Goal: Task Accomplishment & Management: Use online tool/utility

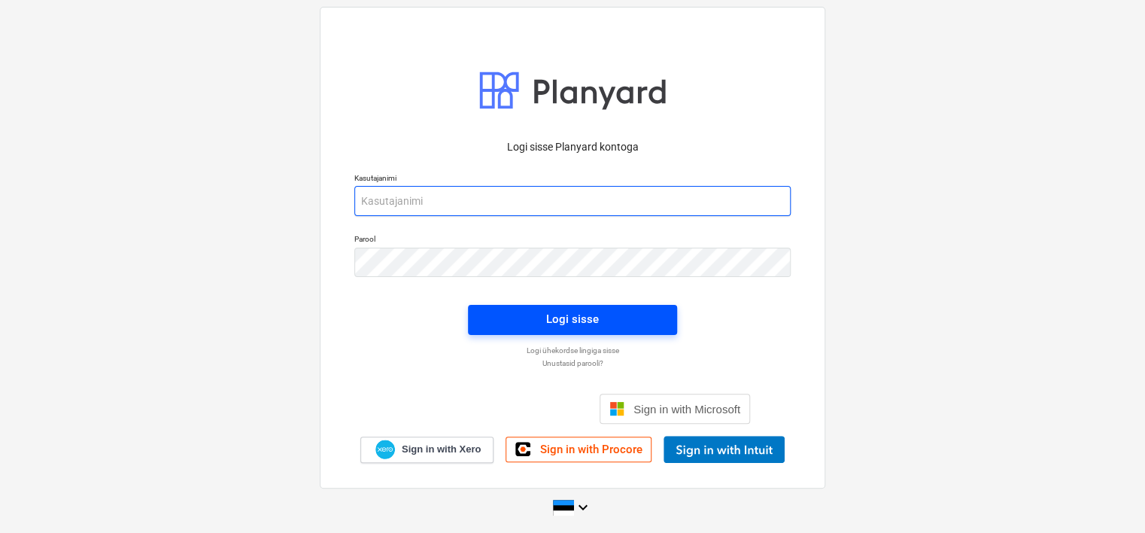
type input "[EMAIL_ADDRESS][DOMAIN_NAME]"
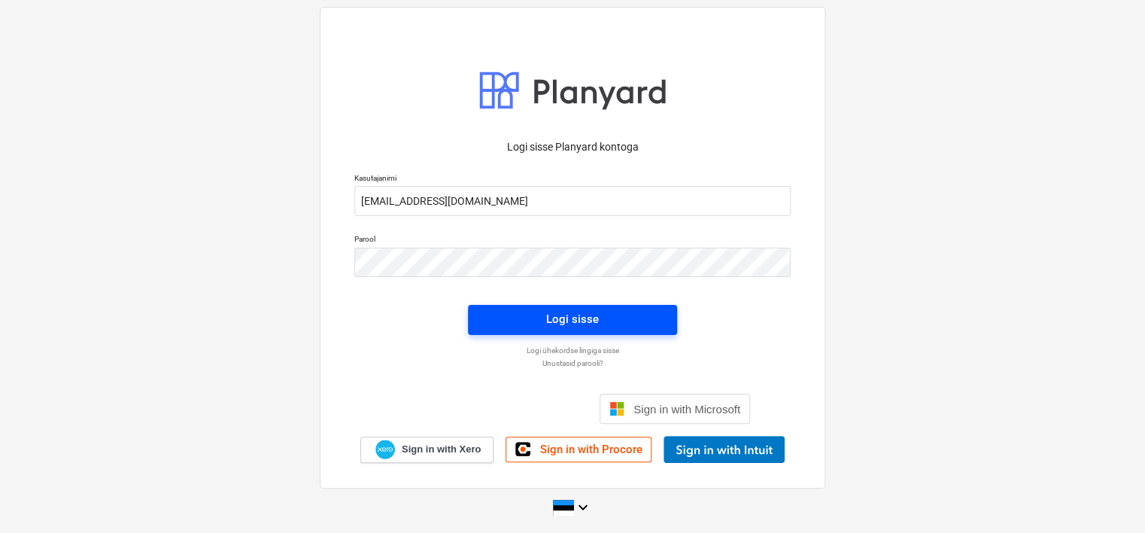
click at [518, 314] on span "Logi sisse" at bounding box center [572, 319] width 173 height 20
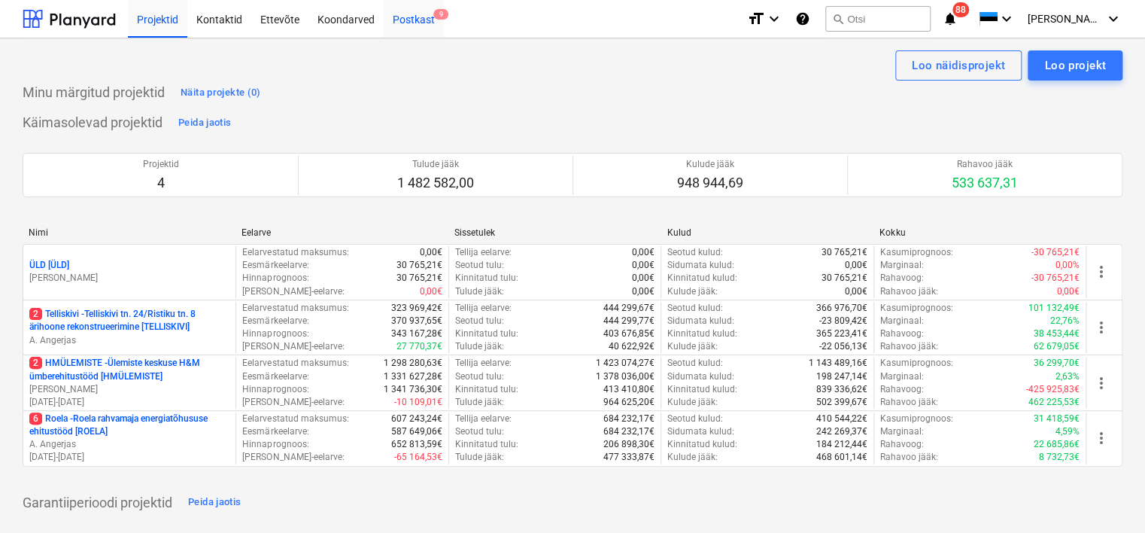
click at [418, 23] on div "Postkast 9" at bounding box center [414, 18] width 60 height 38
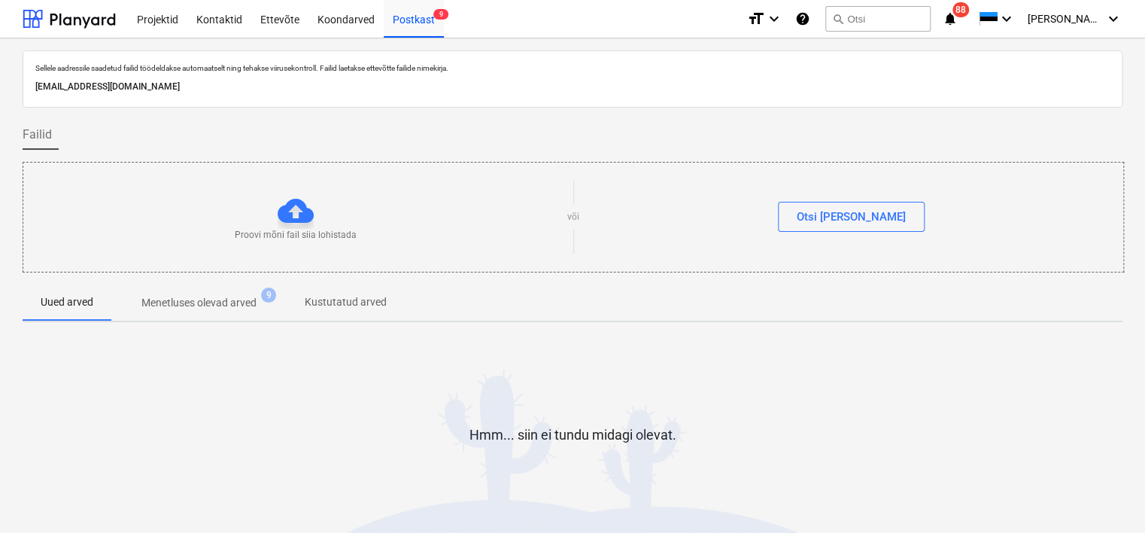
click at [252, 84] on p "[EMAIL_ADDRESS][DOMAIN_NAME]" at bounding box center [572, 87] width 1074 height 16
copy p "[EMAIL_ADDRESS][DOMAIN_NAME]"
click at [327, 21] on div "Koondarved" at bounding box center [345, 18] width 75 height 38
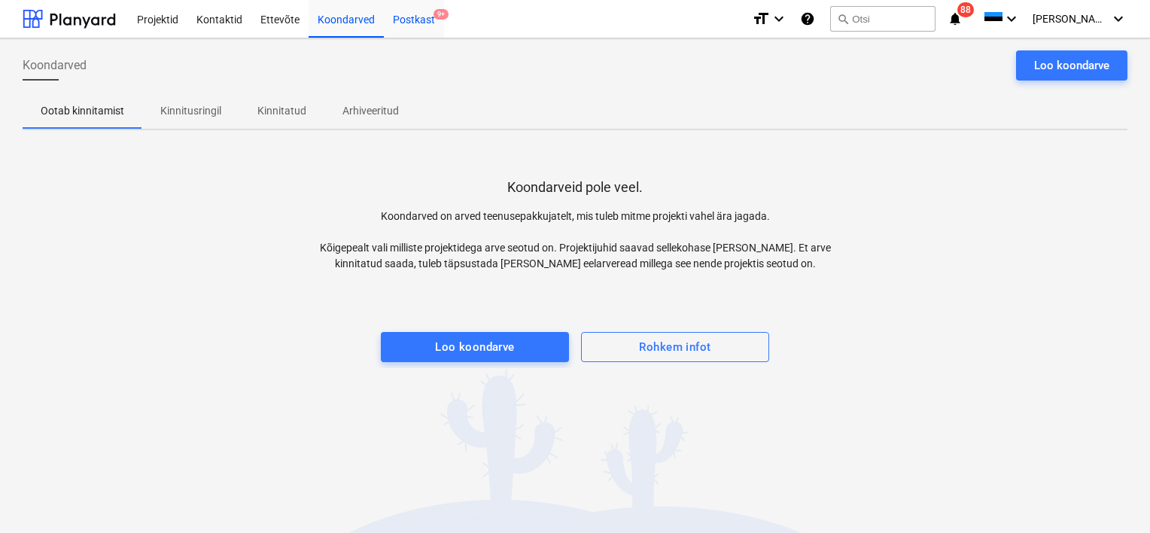
click at [415, 23] on div "Postkast 9+" at bounding box center [414, 18] width 60 height 38
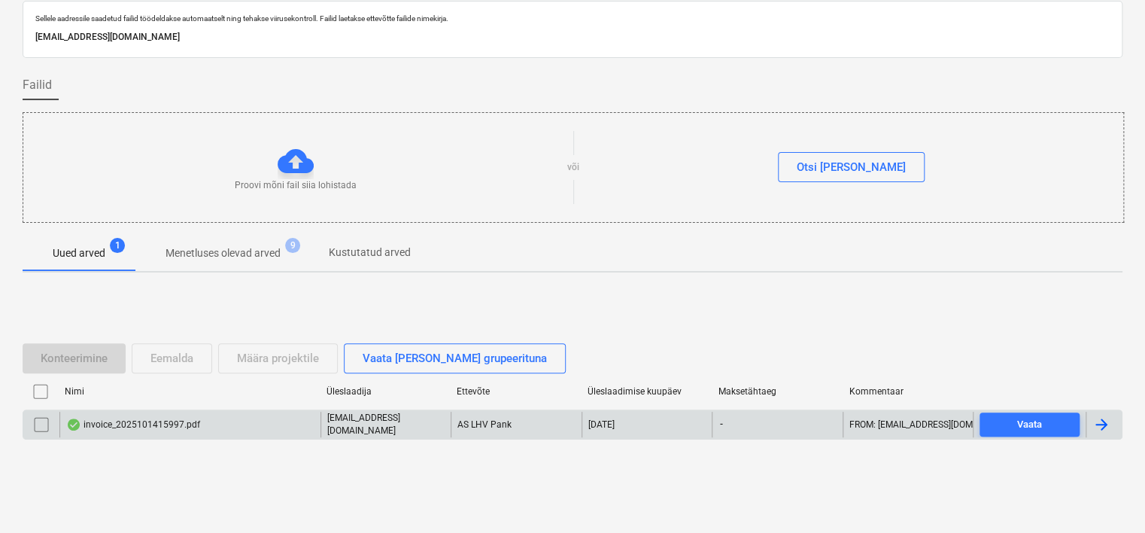
click at [225, 424] on div "invoice_2025101415997.pdf" at bounding box center [189, 425] width 261 height 26
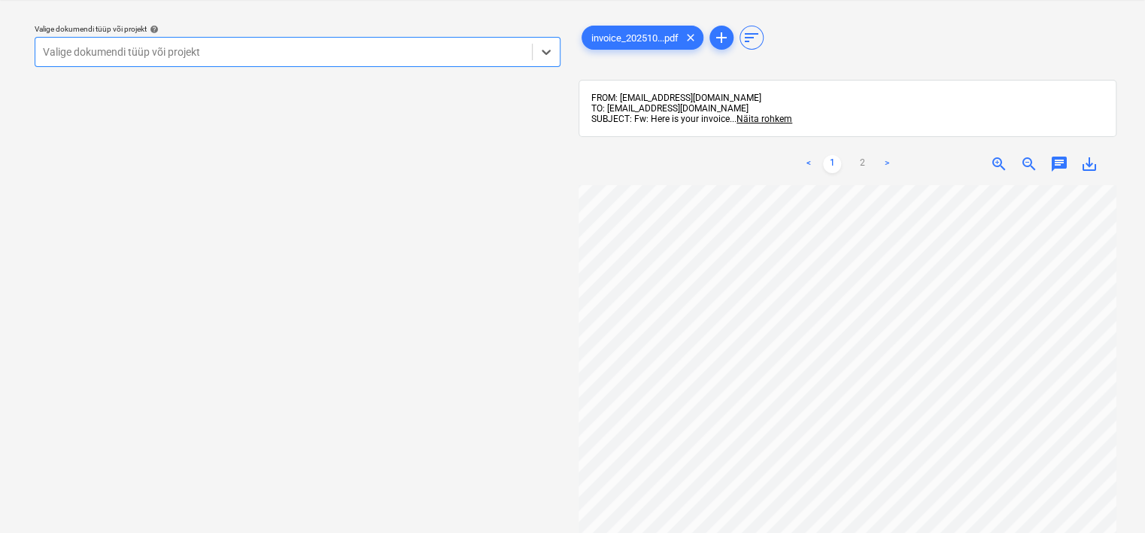
scroll to position [324, 0]
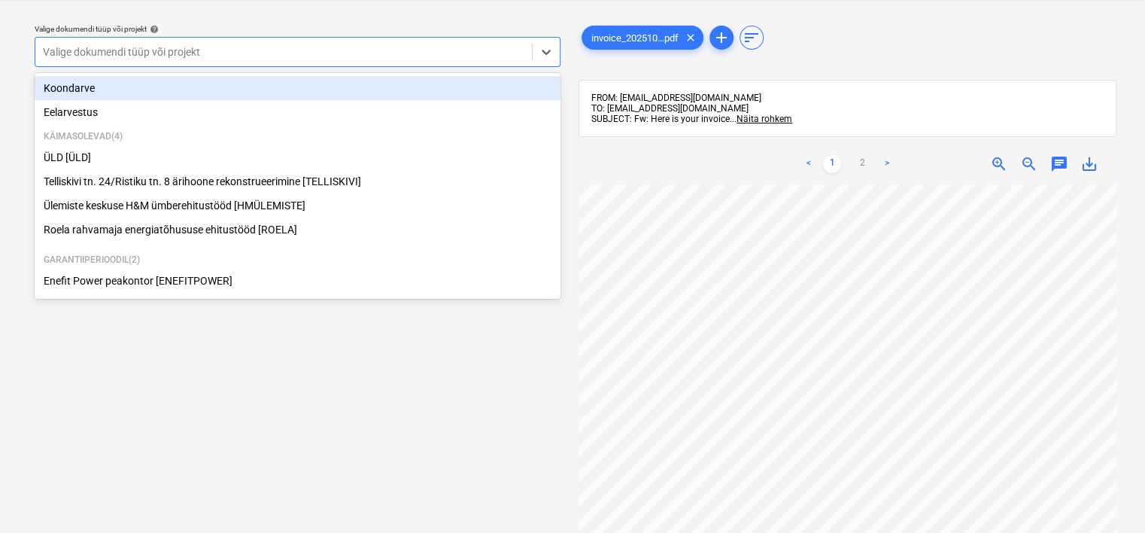
click at [405, 63] on div "Valige dokumendi tüüp või projekt" at bounding box center [298, 52] width 526 height 30
click at [235, 88] on div "Koondarve" at bounding box center [298, 88] width 526 height 24
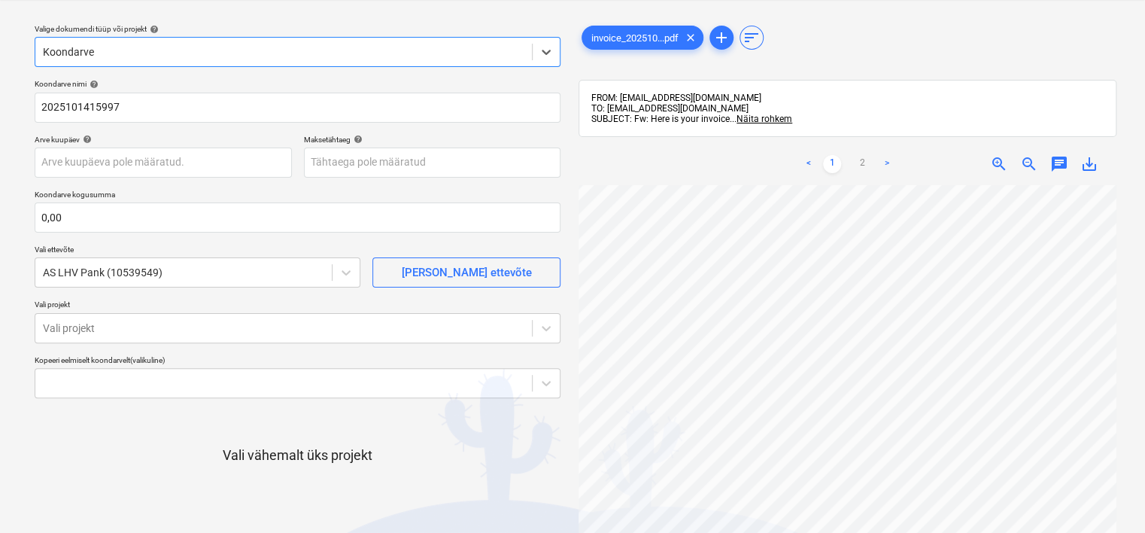
scroll to position [0, 141]
click at [90, 158] on body "Projektid Kontaktid Ettevõte Koondarved Postkast 9+ format_size keyboard_arrow_…" at bounding box center [572, 228] width 1145 height 533
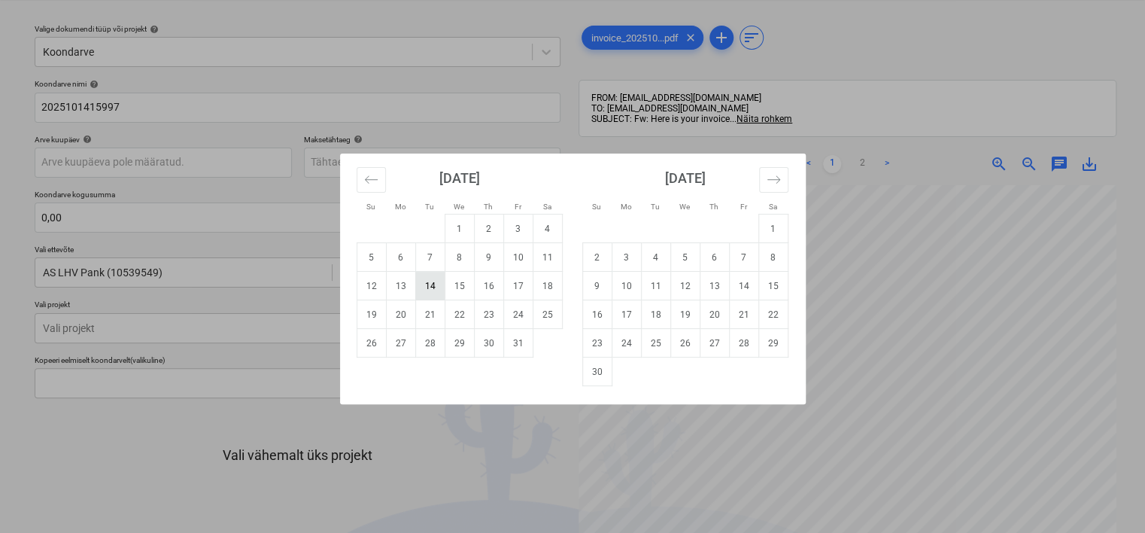
click at [431, 283] on td "14" at bounding box center [429, 286] width 29 height 29
type input "14 Oct 2025"
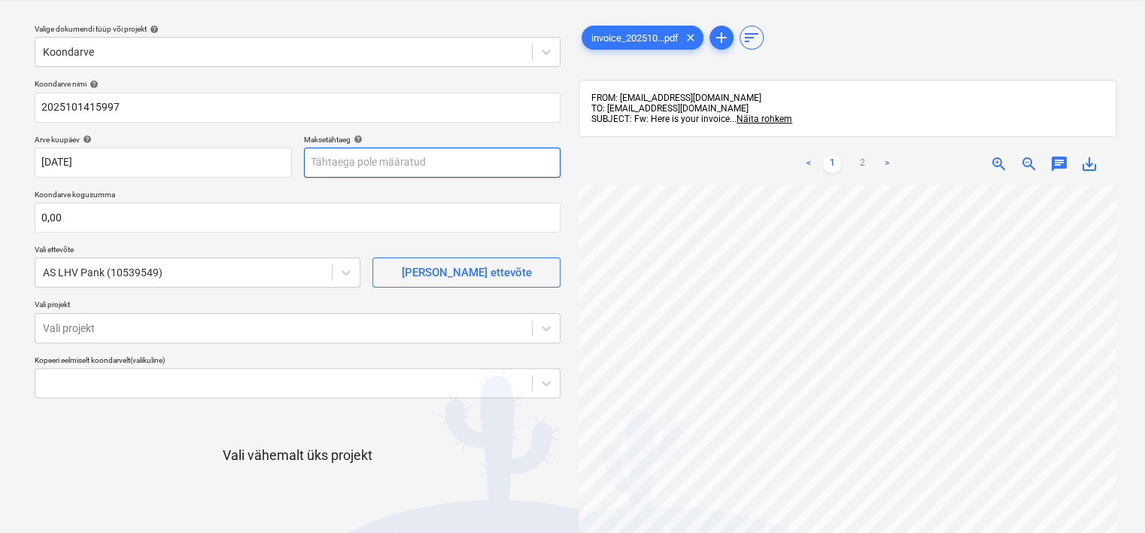
click at [384, 169] on body "Projektid Kontaktid Ettevõte Koondarved Postkast 9+ format_size keyboard_arrow_…" at bounding box center [572, 228] width 1145 height 533
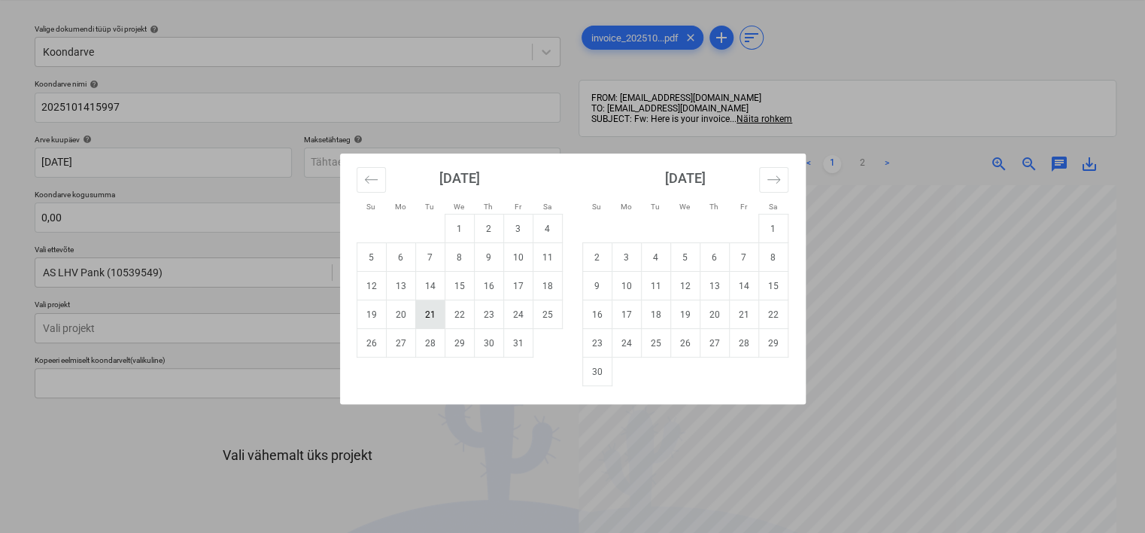
click at [428, 318] on td "21" at bounding box center [429, 314] width 29 height 29
type input "21 Oct 2025"
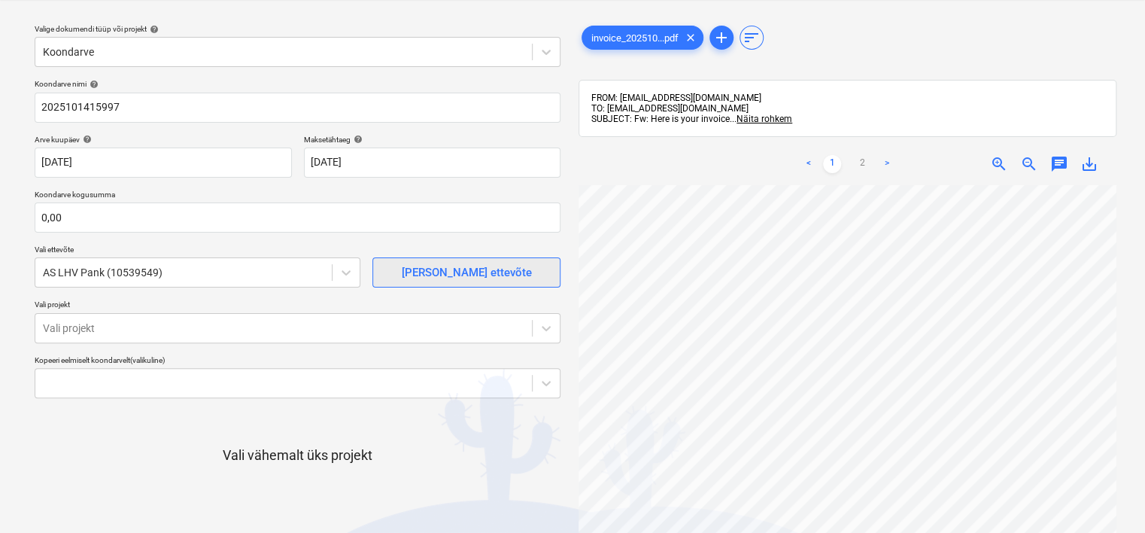
scroll to position [241, 141]
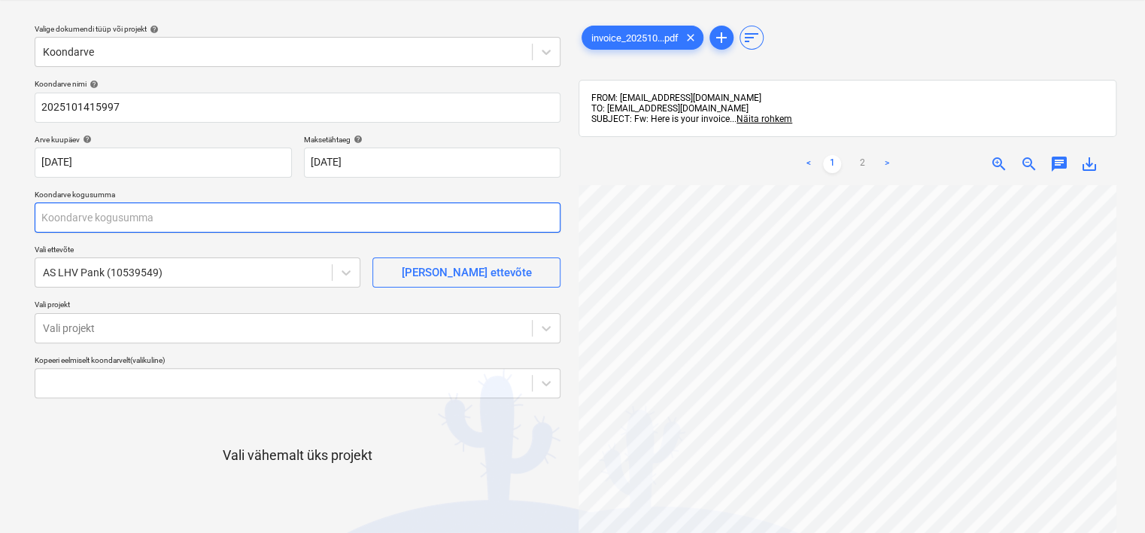
click at [192, 221] on input "text" at bounding box center [298, 217] width 526 height 30
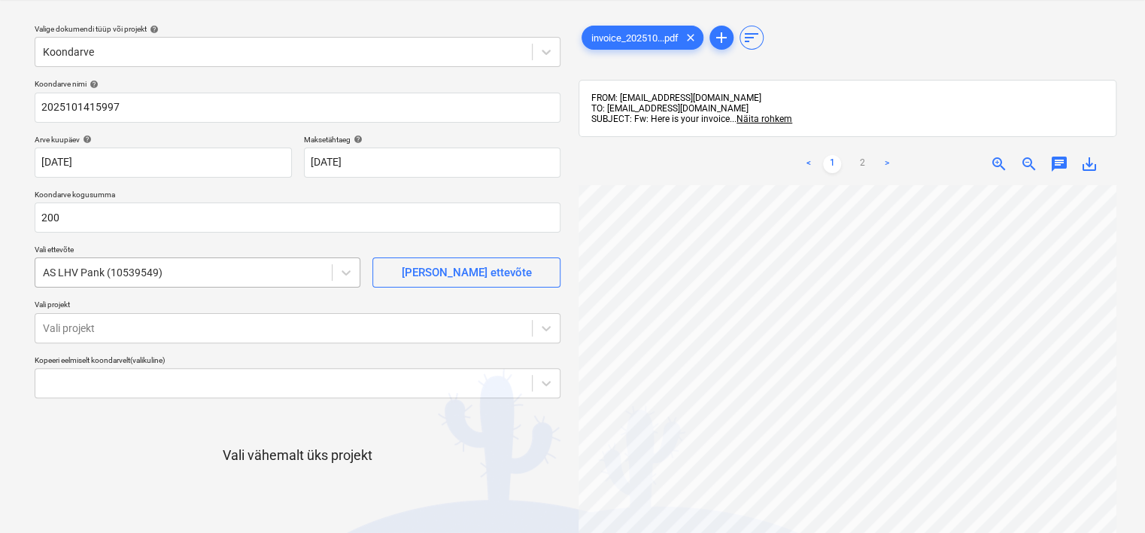
type input "200,00"
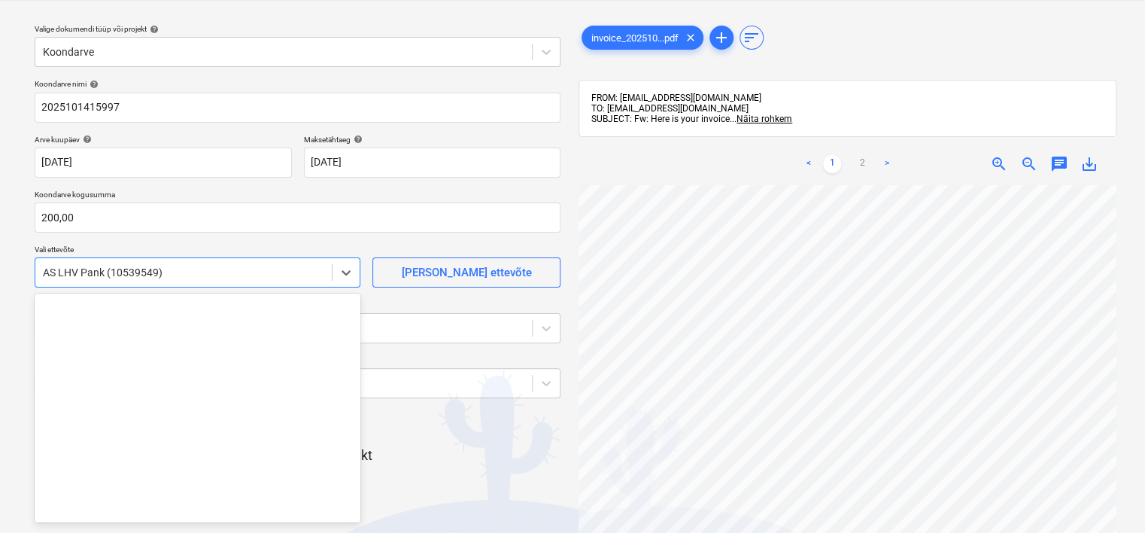
click at [268, 269] on div at bounding box center [183, 272] width 281 height 15
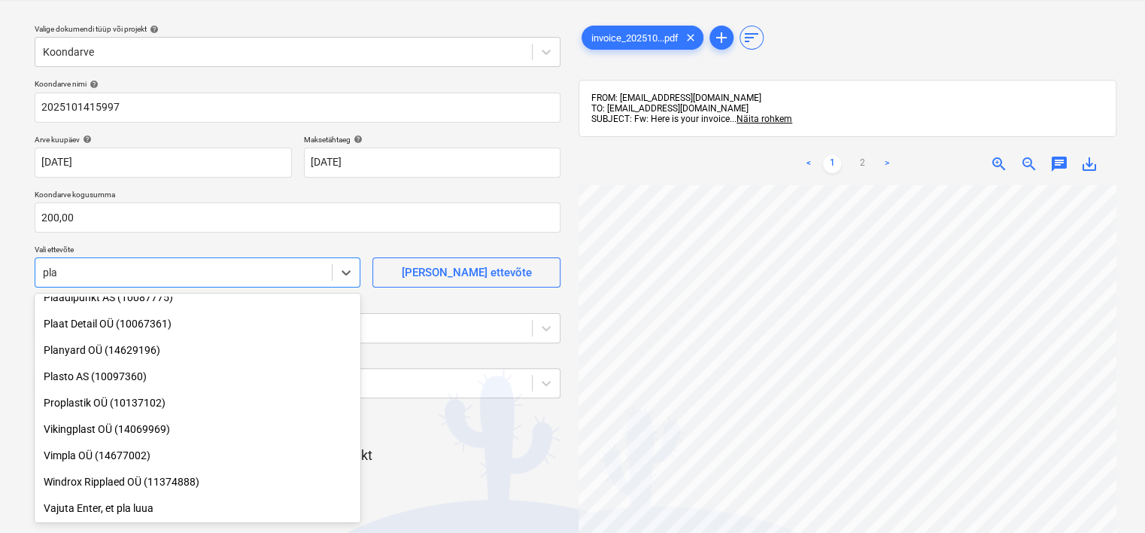
scroll to position [0, 0]
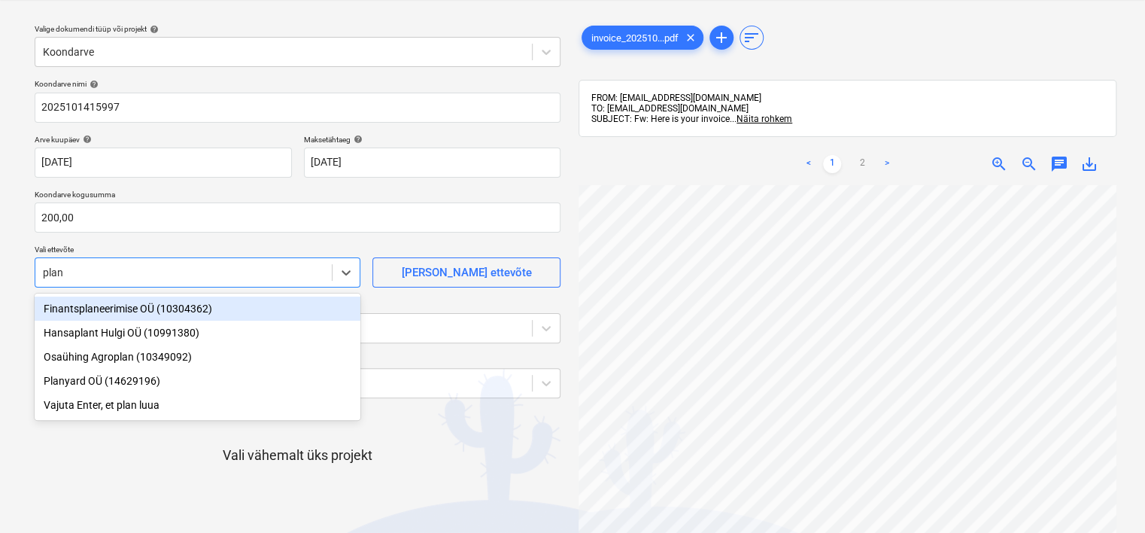
type input "plany"
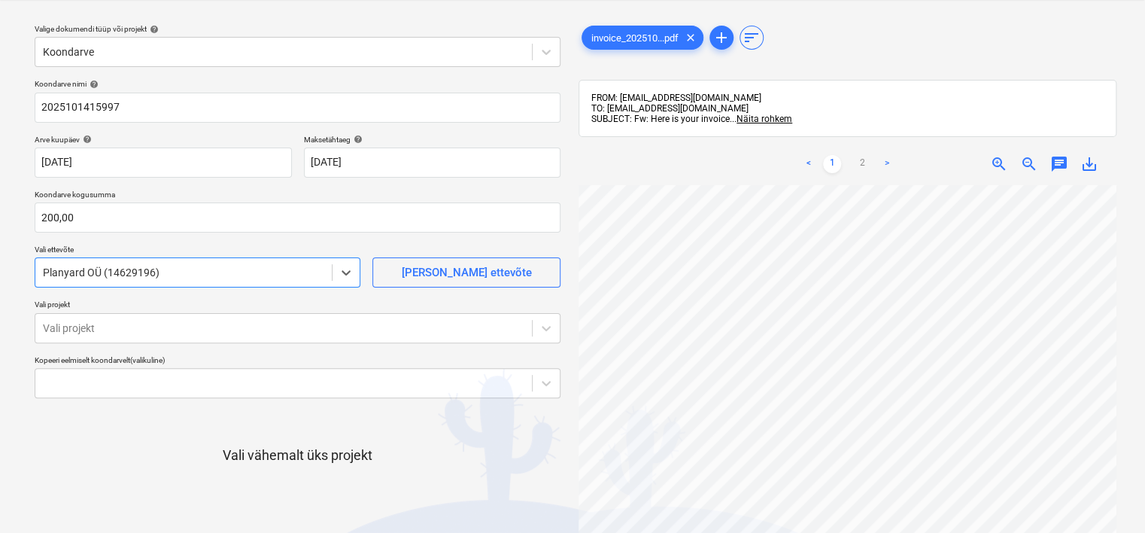
scroll to position [196, 0]
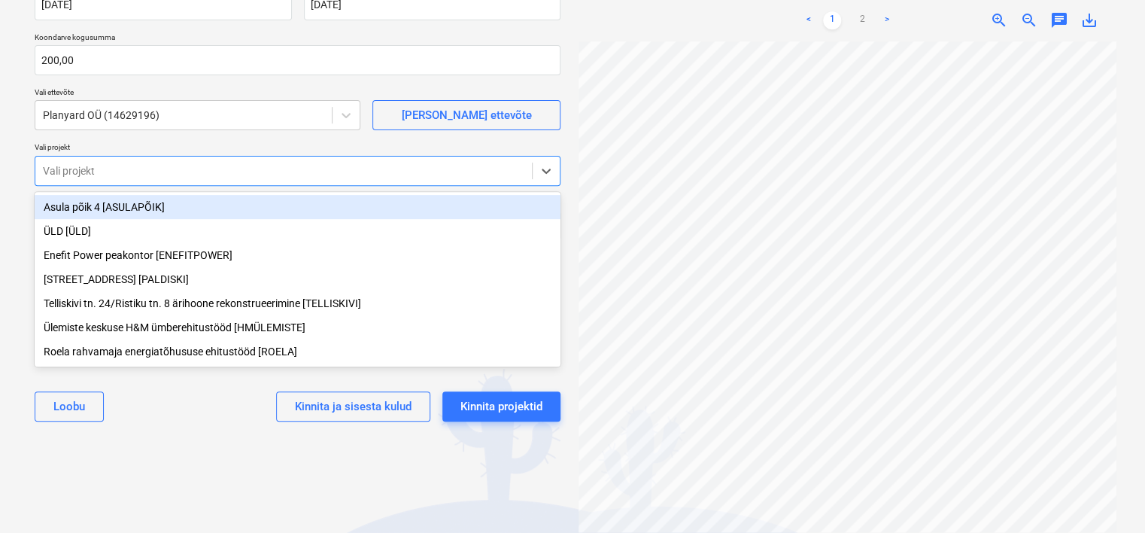
click at [226, 169] on div at bounding box center [284, 170] width 482 height 15
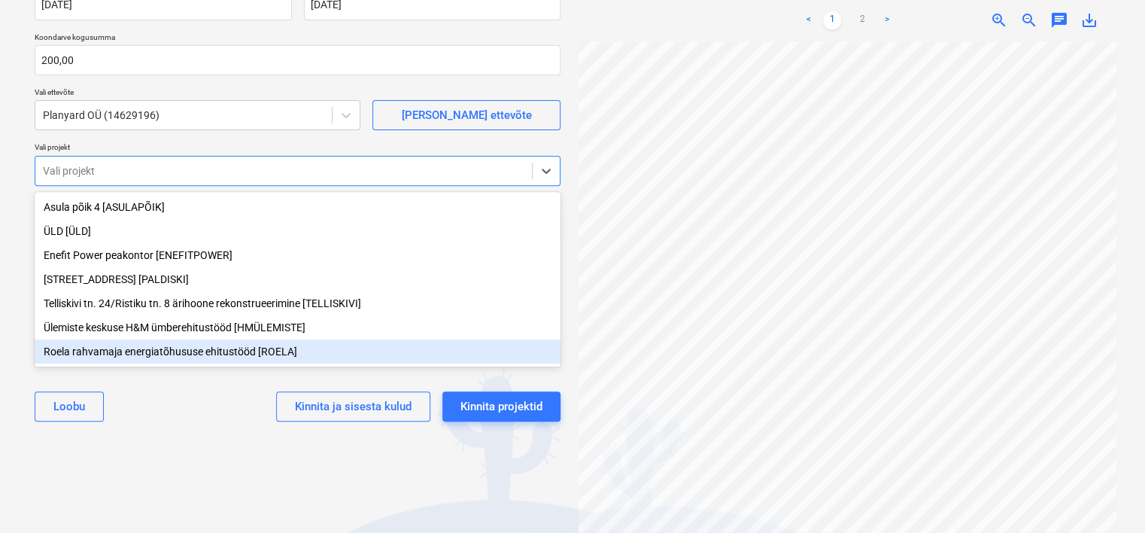
click at [144, 360] on div "Roela rahvamaja energiatõhususe ehitustööd [ROELA]" at bounding box center [298, 351] width 526 height 24
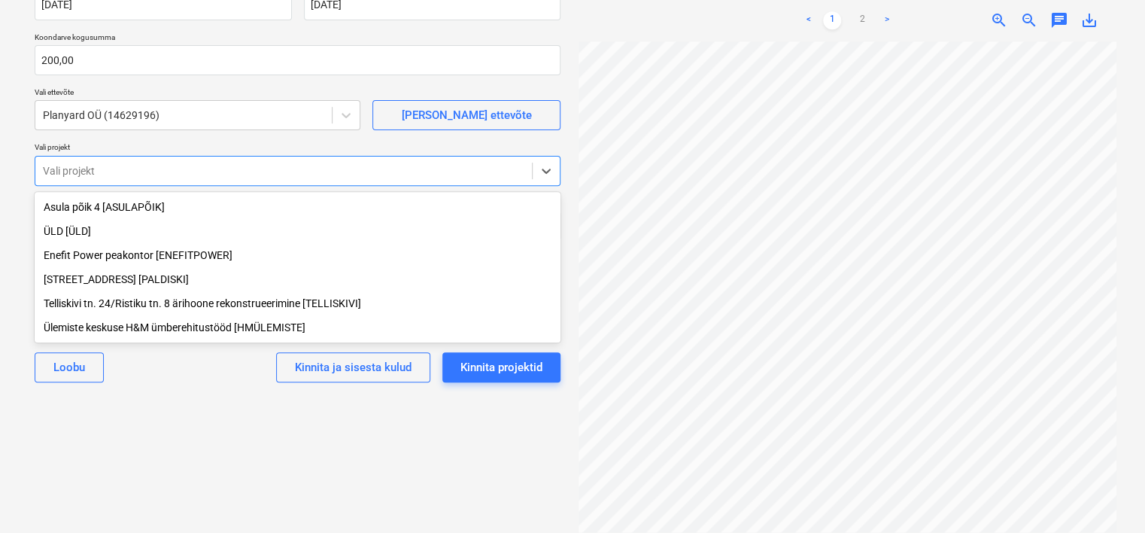
click at [138, 330] on div "Ülemiste keskuse H&M ümberehitustööd [HMÜLEMISTE]" at bounding box center [298, 327] width 526 height 24
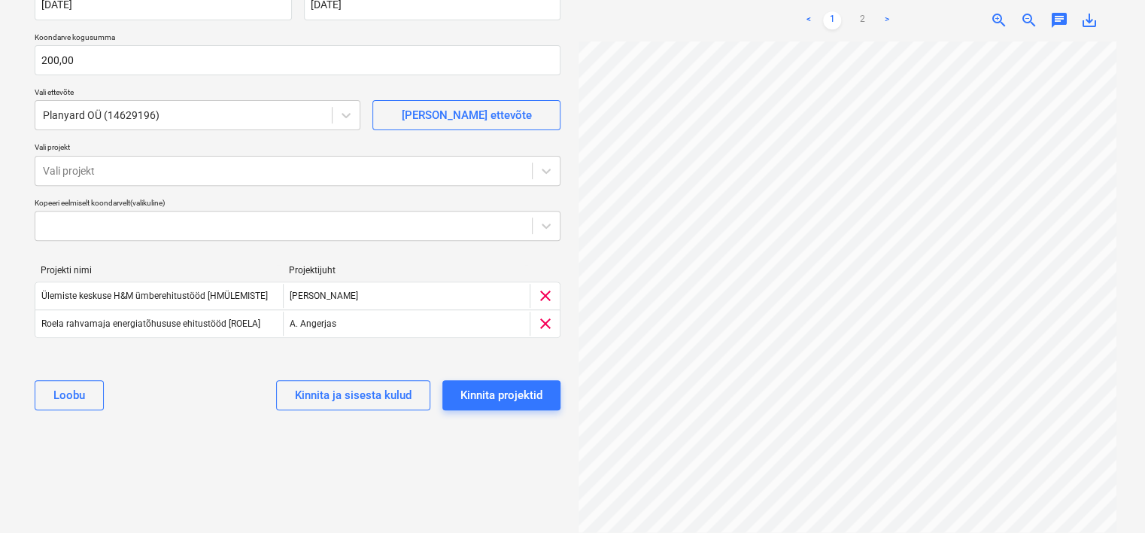
click at [172, 473] on div "Valige dokumendi tüüp või projekt help Koondarve Koondarve nimi help 2025101415…" at bounding box center [298, 188] width 550 height 666
click at [506, 392] on div "Kinnita projektid" at bounding box center [501, 395] width 82 height 20
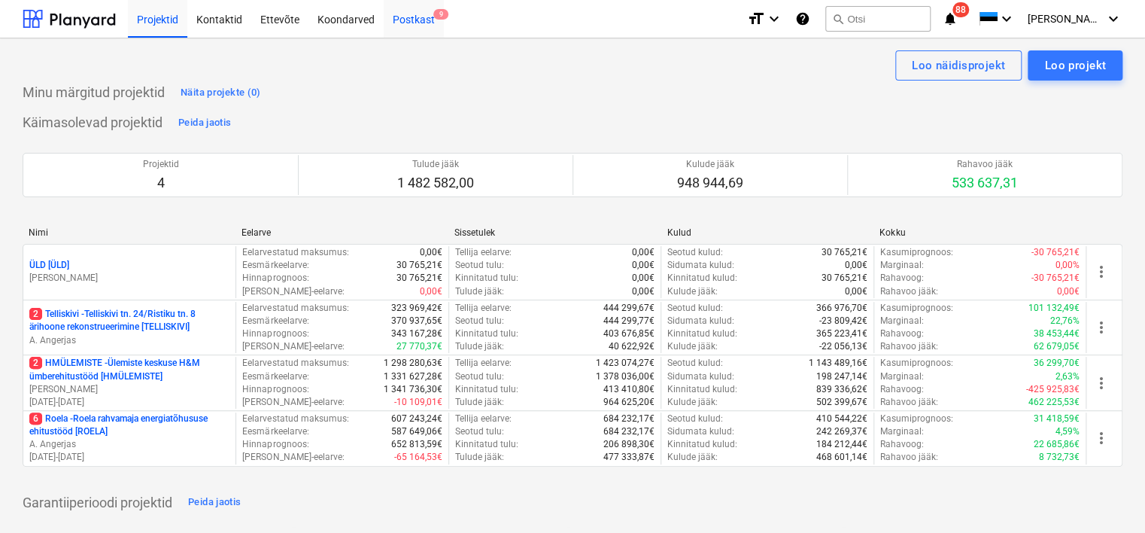
click at [419, 18] on div "Postkast 9" at bounding box center [414, 18] width 60 height 38
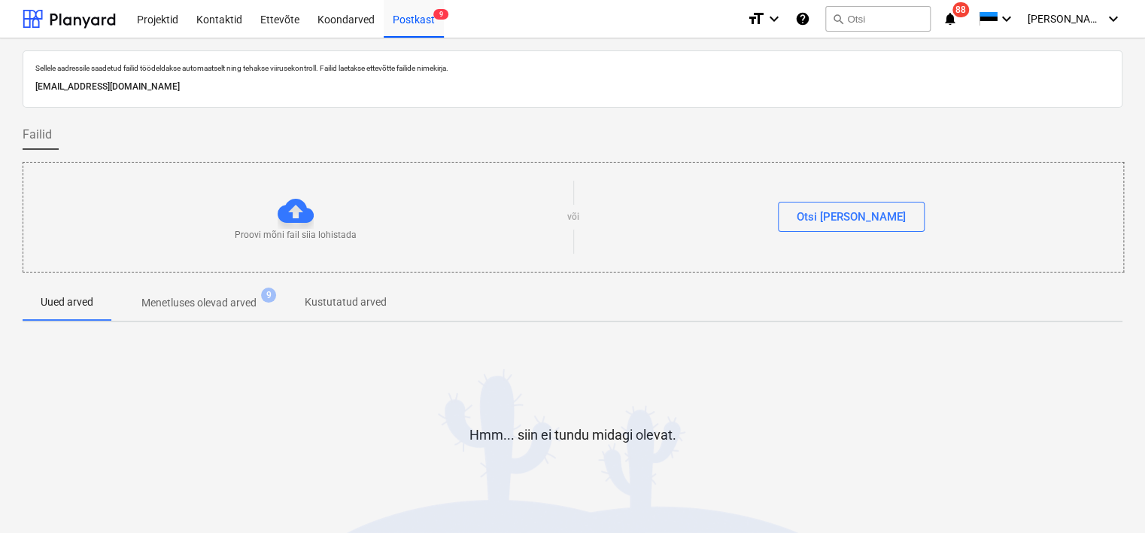
click at [244, 89] on p "[EMAIL_ADDRESS][DOMAIN_NAME]" at bounding box center [572, 87] width 1074 height 16
click at [205, 298] on p "Menetluses olevad arved" at bounding box center [198, 303] width 115 height 16
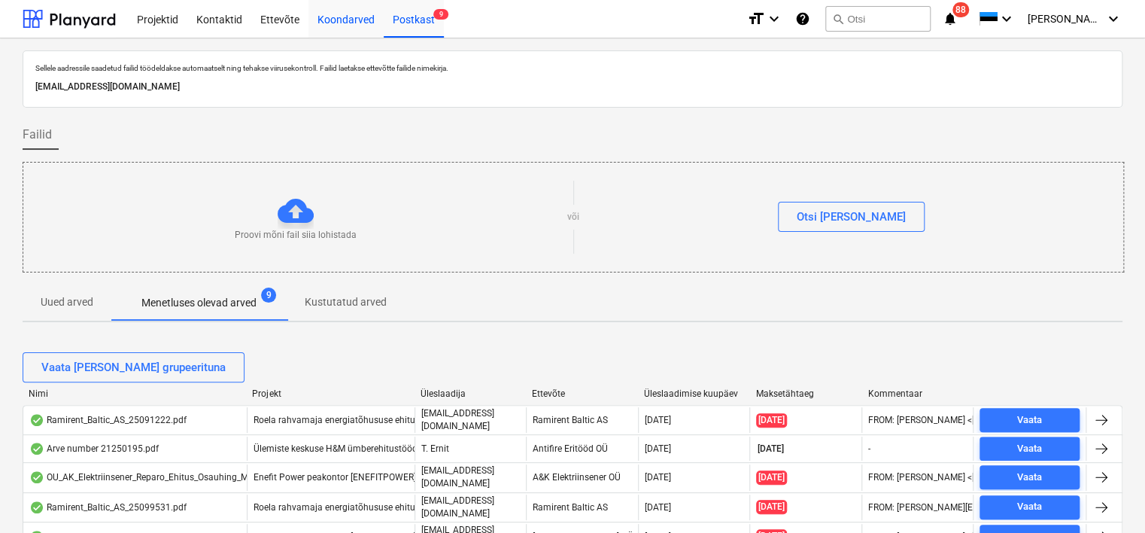
click at [341, 27] on div "Koondarved" at bounding box center [345, 18] width 75 height 38
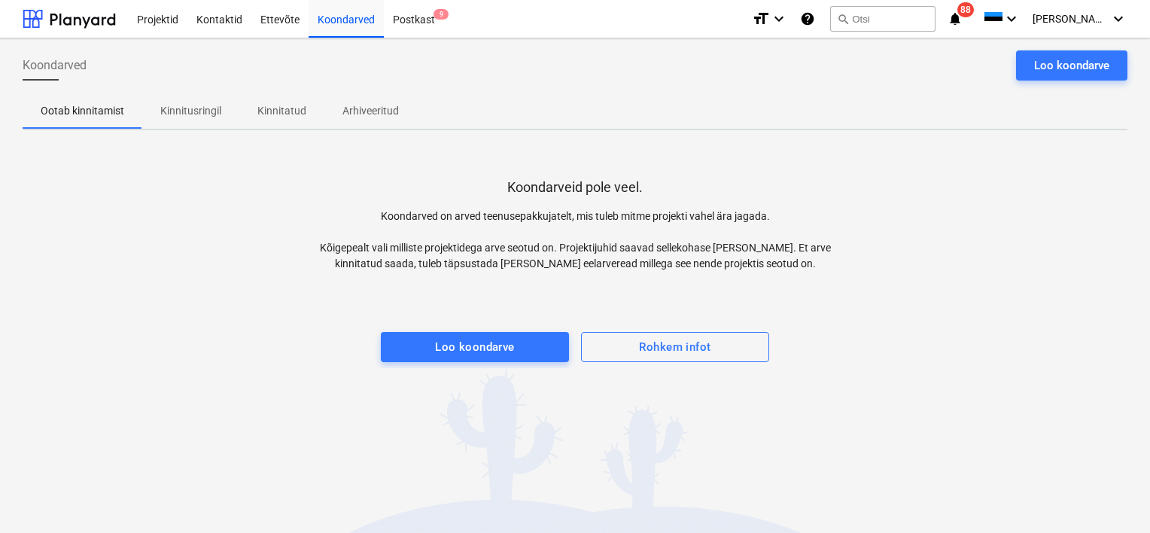
click at [459, 21] on div "Projektid Kontaktid Ettevõte Koondarved Postkast 9" at bounding box center [434, 19] width 612 height 38
click at [415, 24] on div "Postkast 9" at bounding box center [414, 18] width 60 height 38
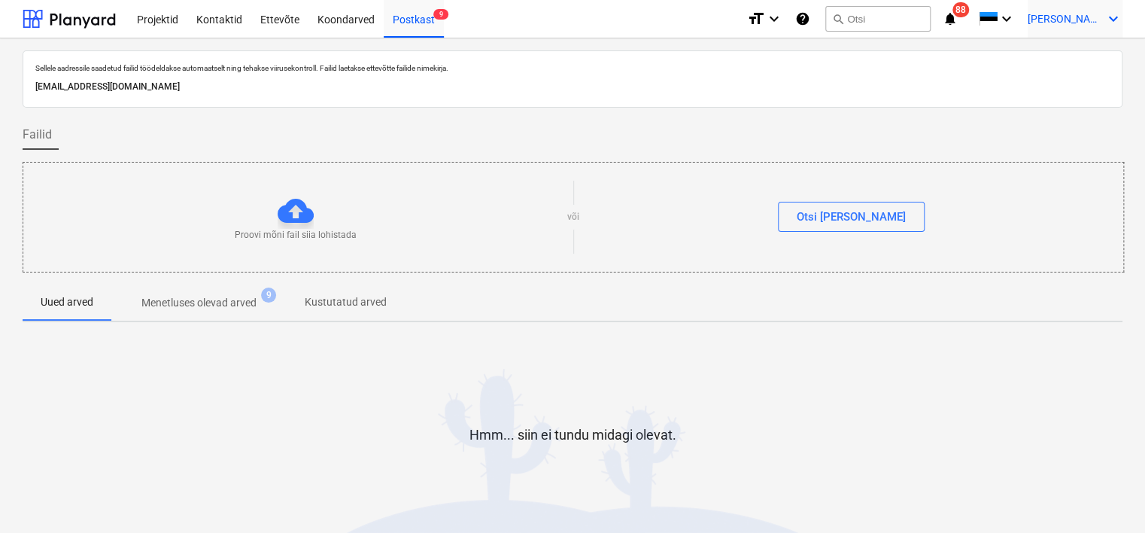
click at [1070, 17] on span "[PERSON_NAME]" at bounding box center [1065, 19] width 75 height 12
click at [1077, 87] on div "Logi välja" at bounding box center [1077, 83] width 90 height 24
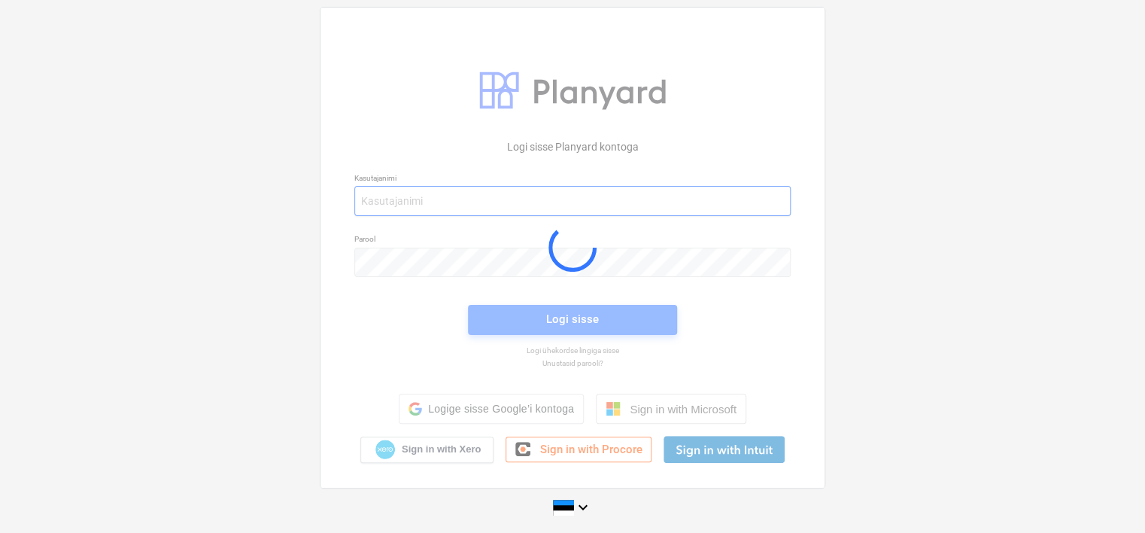
type input "[EMAIL_ADDRESS][DOMAIN_NAME]"
